Goal: Task Accomplishment & Management: Manage account settings

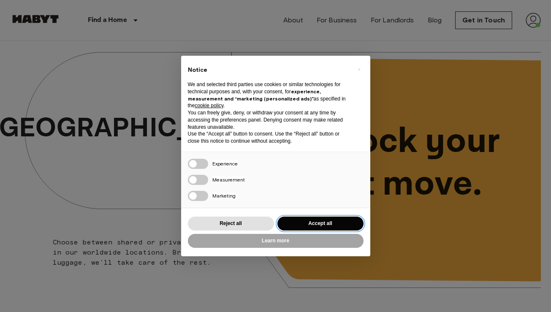
click at [356, 219] on button "Accept all" at bounding box center [320, 224] width 86 height 14
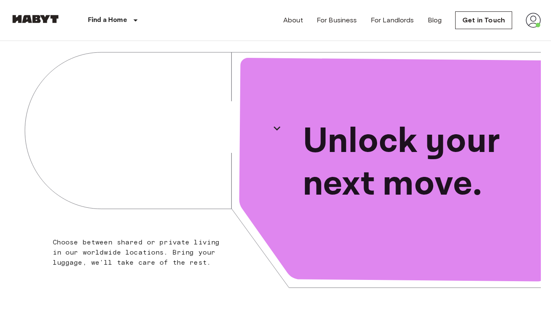
click at [535, 18] on img at bounding box center [532, 20] width 15 height 15
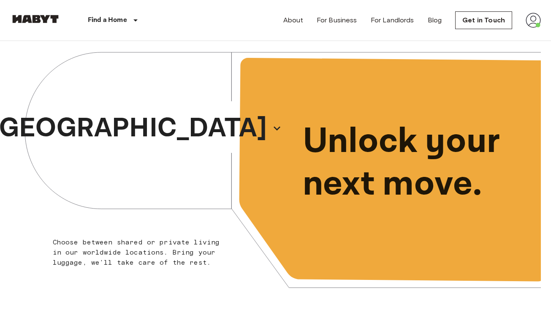
click at [535, 19] on img at bounding box center [532, 20] width 15 height 15
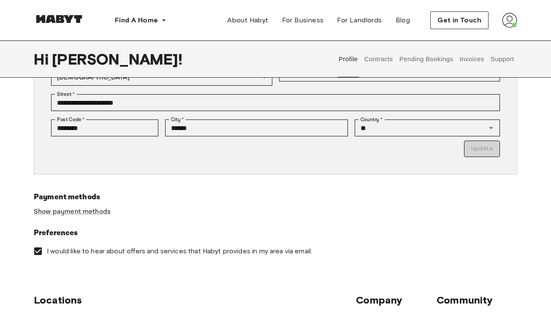
scroll to position [145, 0]
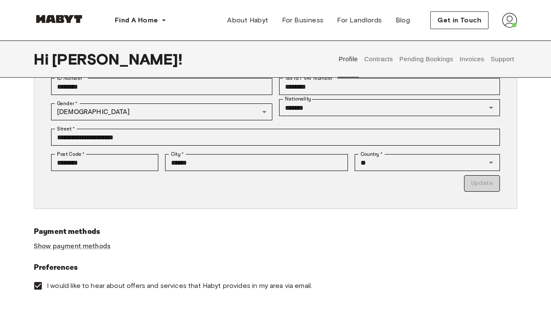
click at [389, 62] on button "Contracts" at bounding box center [378, 59] width 31 height 37
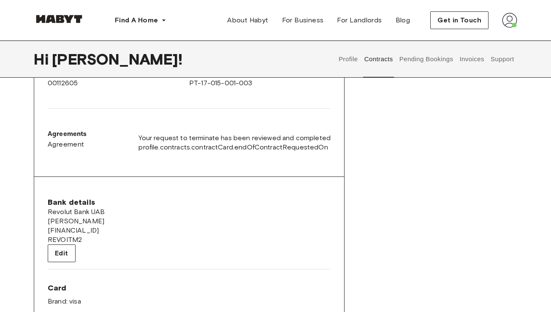
scroll to position [116, 0]
